Goal: Find specific page/section

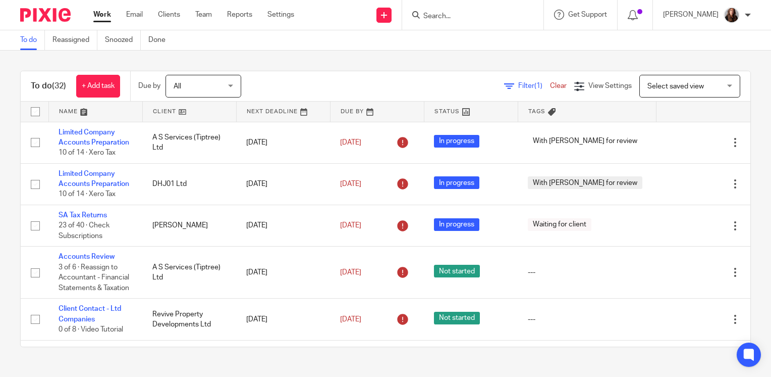
scroll to position [541, 0]
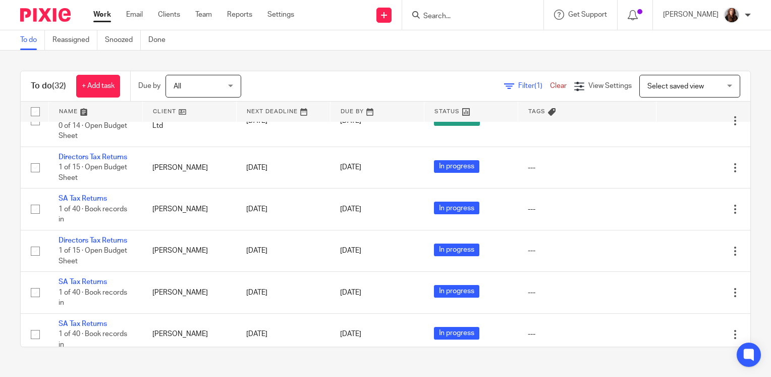
click at [464, 16] on input "Search" at bounding box center [468, 16] width 91 height 9
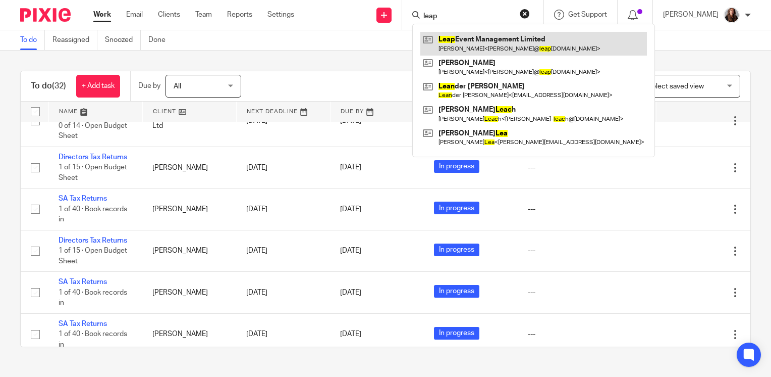
type input "leap"
click at [515, 41] on link at bounding box center [534, 43] width 227 height 23
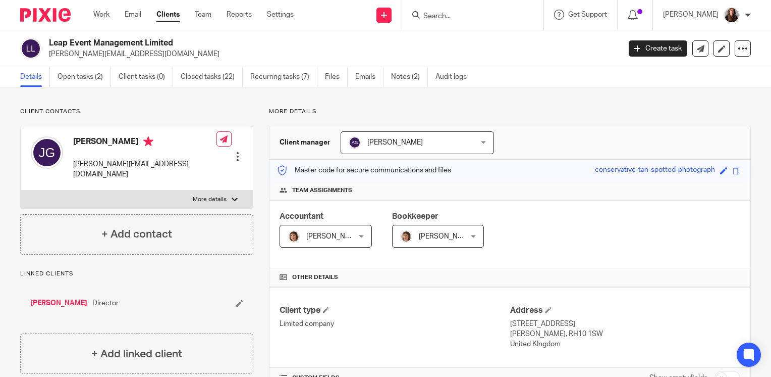
click at [473, 9] on form at bounding box center [477, 15] width 108 height 13
click at [471, 13] on input "Search" at bounding box center [468, 16] width 91 height 9
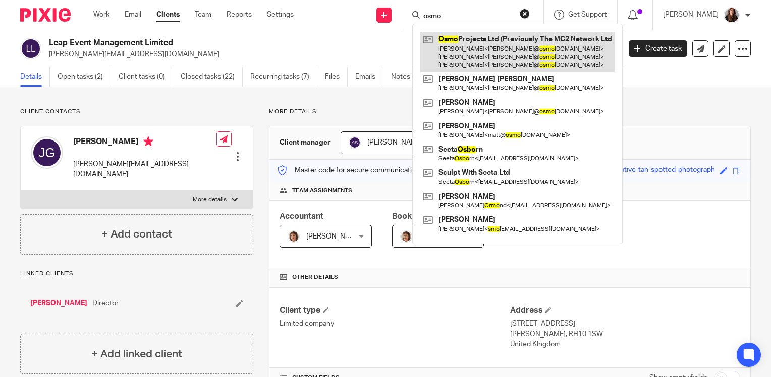
type input "osmo"
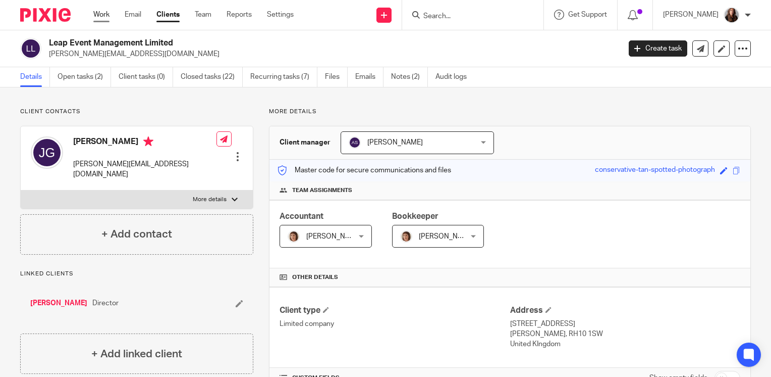
click at [101, 16] on link "Work" at bounding box center [101, 15] width 16 height 10
